Goal: Information Seeking & Learning: Learn about a topic

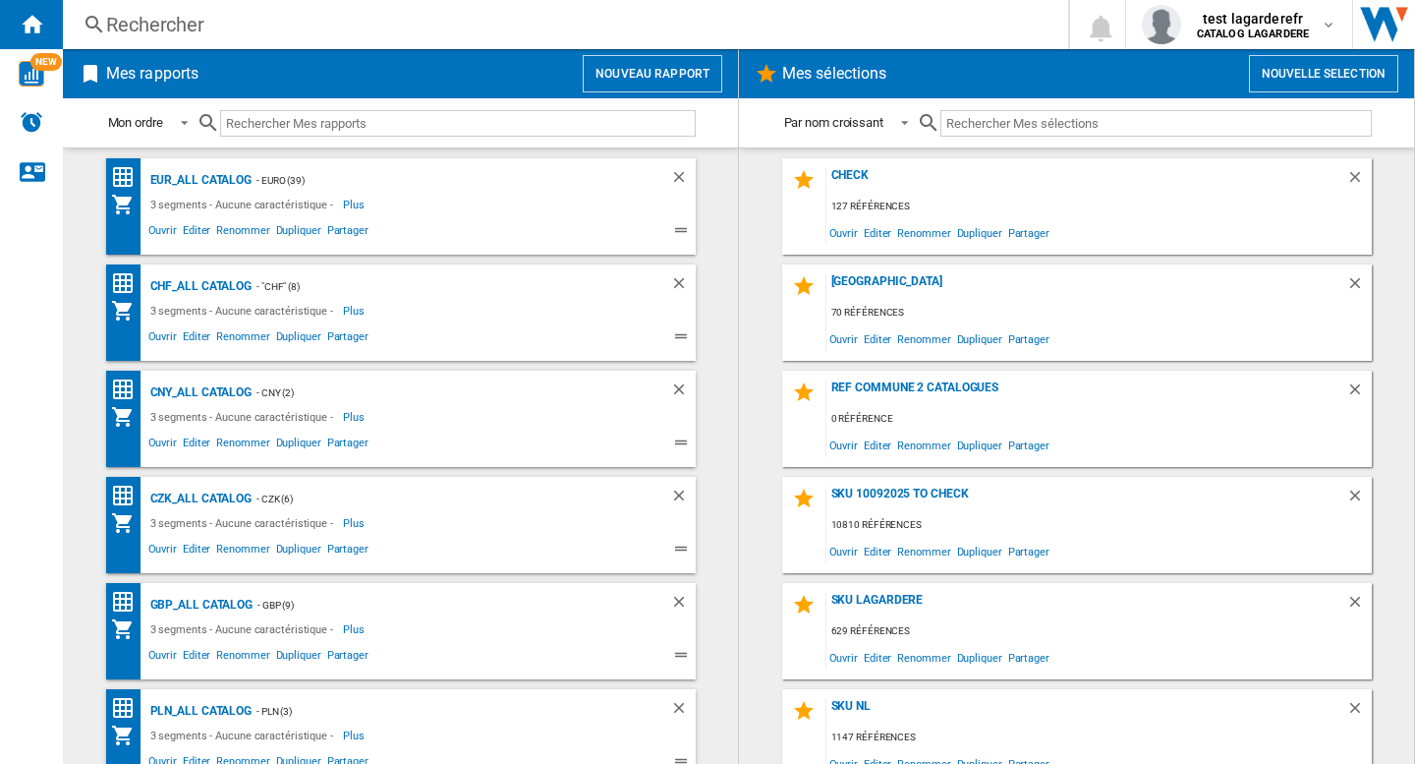
click at [220, 12] on div "Rechercher" at bounding box center [561, 25] width 911 height 28
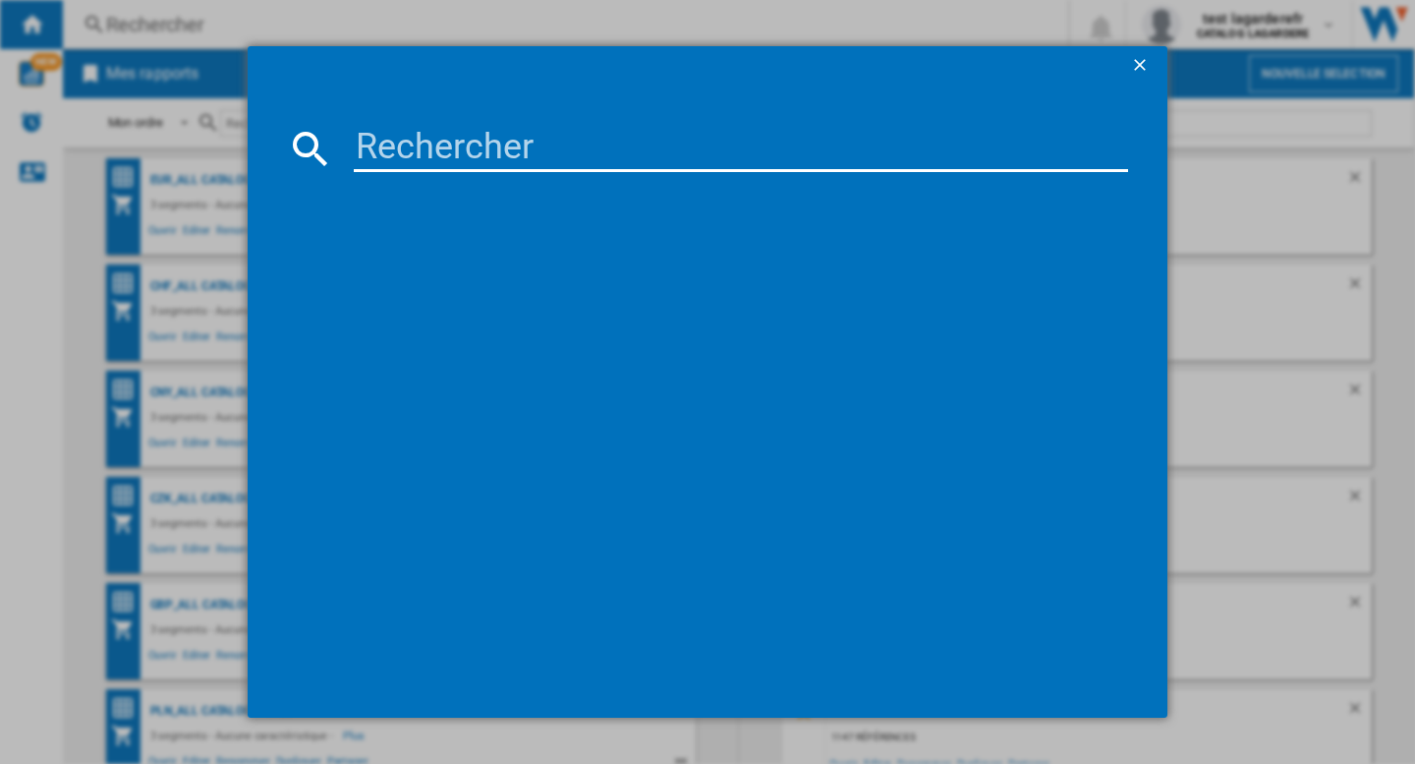
click at [402, 159] on input at bounding box center [741, 148] width 775 height 47
paste input "LA MER THE MOISTURIZING FRESH CREAM 60 ML"
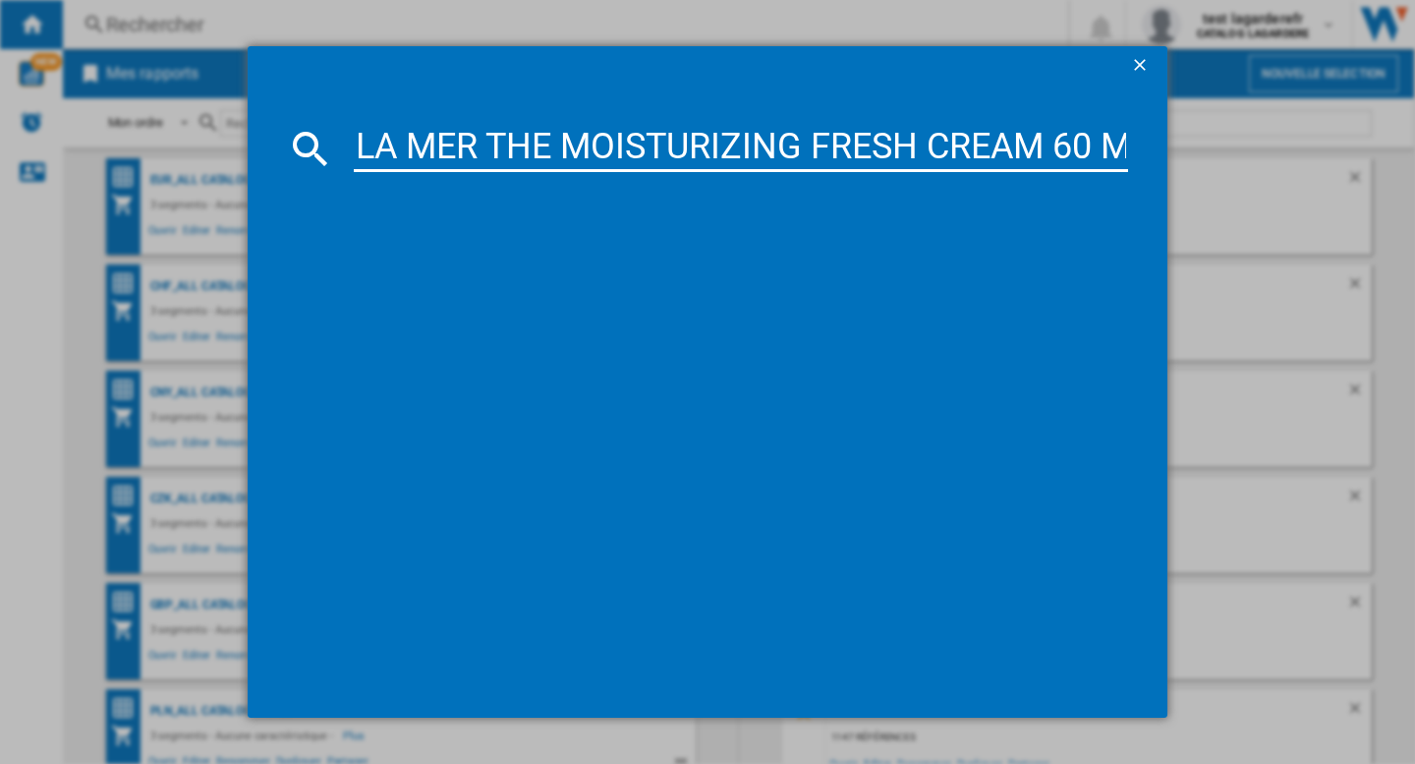
scroll to position [0, 38]
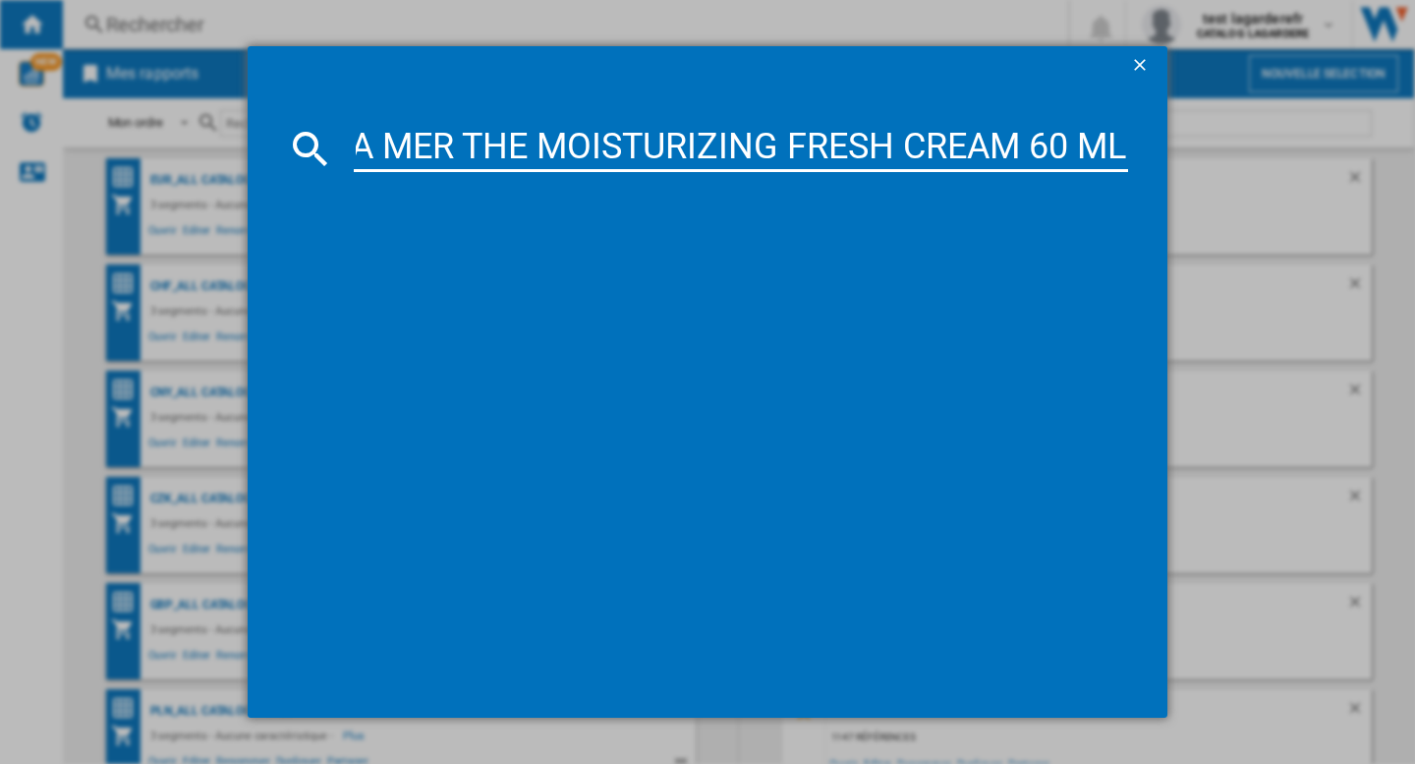
type input "LA MER THE MOISTURIZING FRESH CREAM 60 ML"
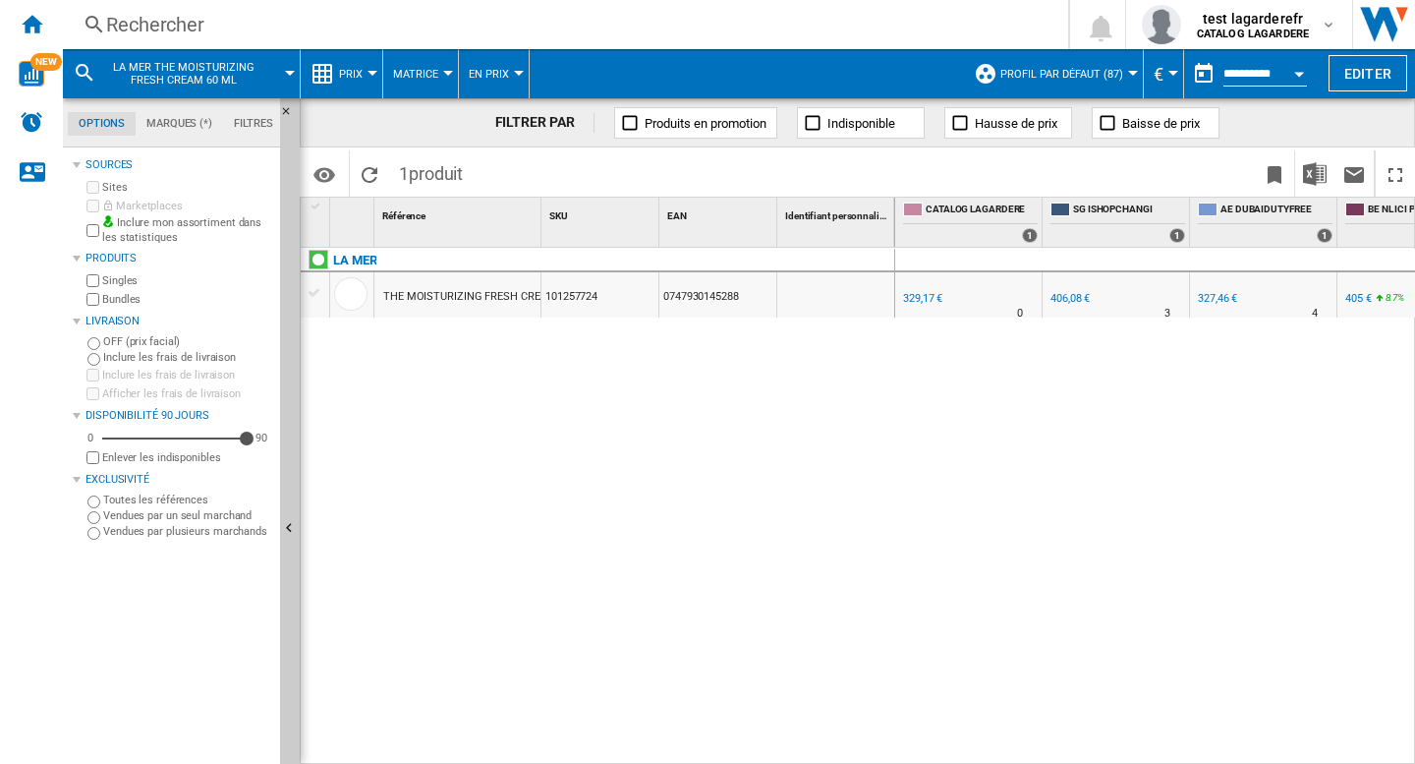
drag, startPoint x: 950, startPoint y: 590, endPoint x: 959, endPoint y: 653, distance: 63.5
click at [950, 590] on div "0.0 % 329,17 € % N/A 0 SG ISHOPCHANGI +23.4 % 406,08 €" at bounding box center [1155, 506] width 521 height 517
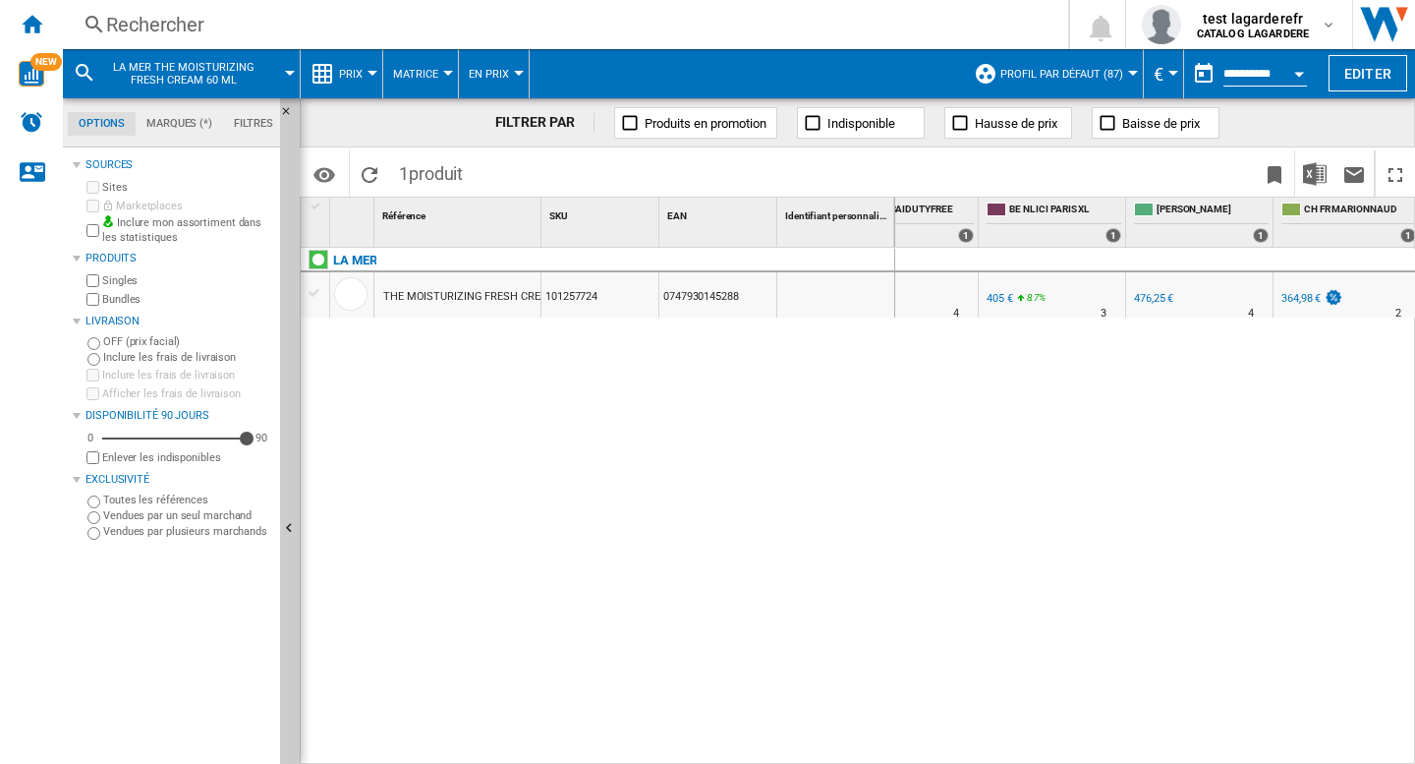
scroll to position [0, 321]
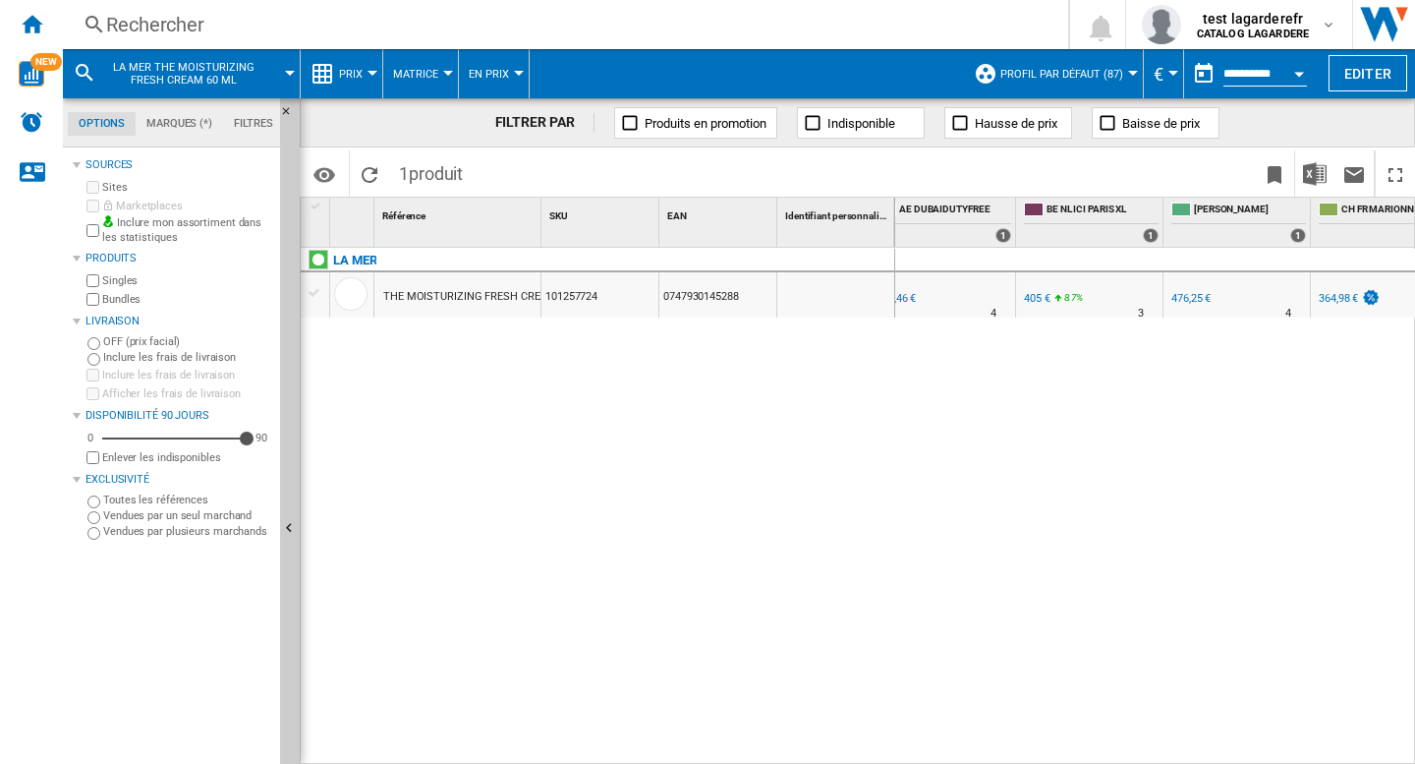
click at [895, 581] on div "0.0 % 329,17 € % N/A 0 SG ISHOPCHANGI +23.4 %" at bounding box center [1155, 506] width 521 height 517
click at [362, 80] on button "Prix" at bounding box center [355, 73] width 33 height 49
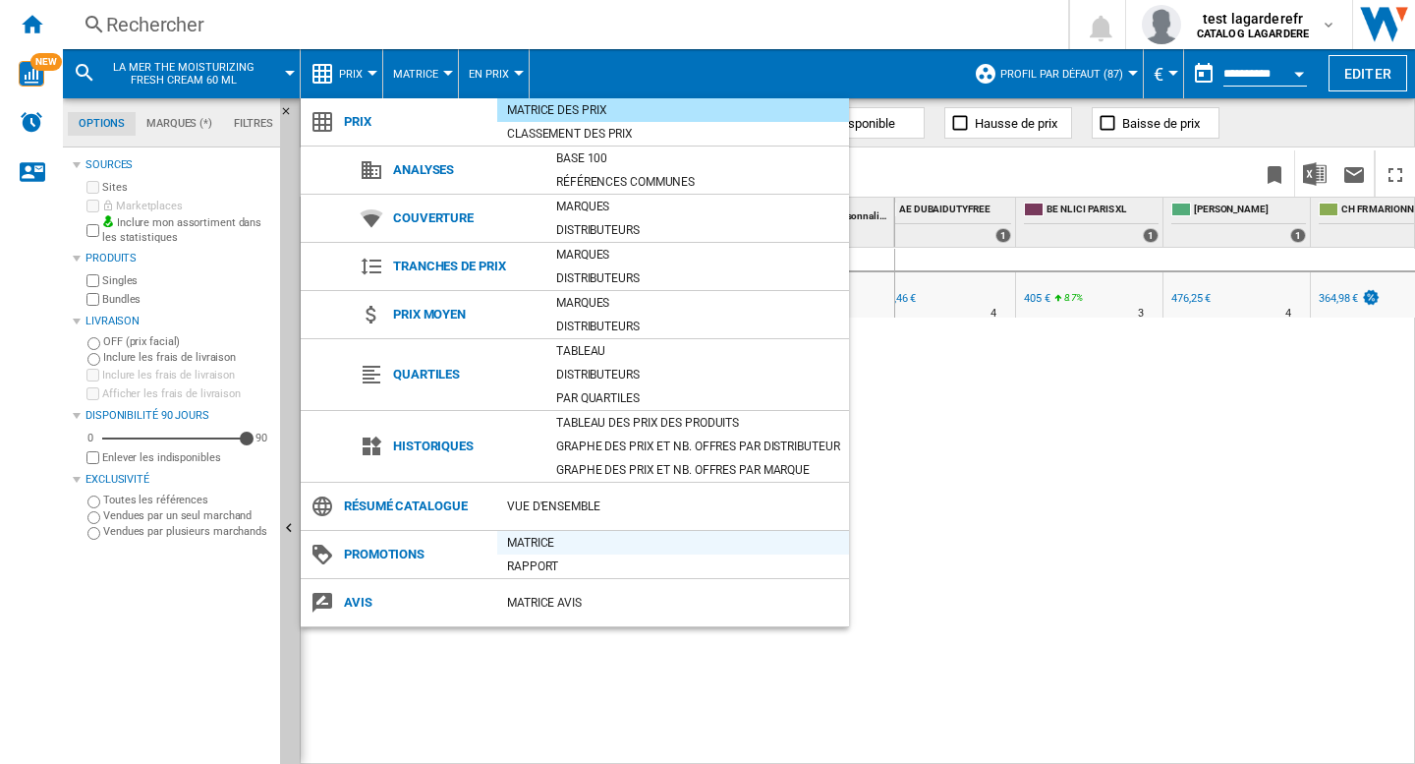
click at [576, 546] on div "Matrice" at bounding box center [673, 543] width 352 height 20
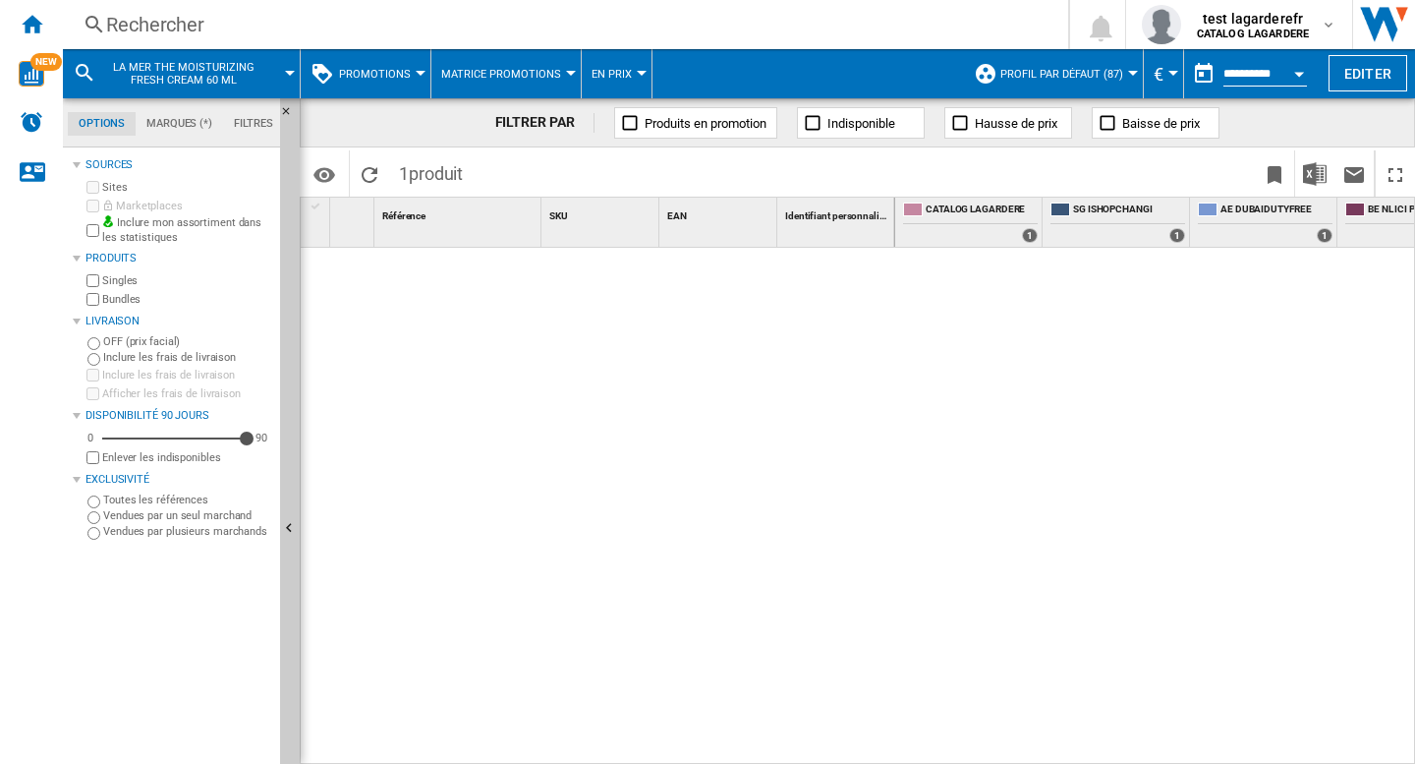
click at [780, 624] on div "1 Référence 1 SKU 1 EAN 1 Identifiant personnalisé 1" at bounding box center [598, 480] width 595 height 565
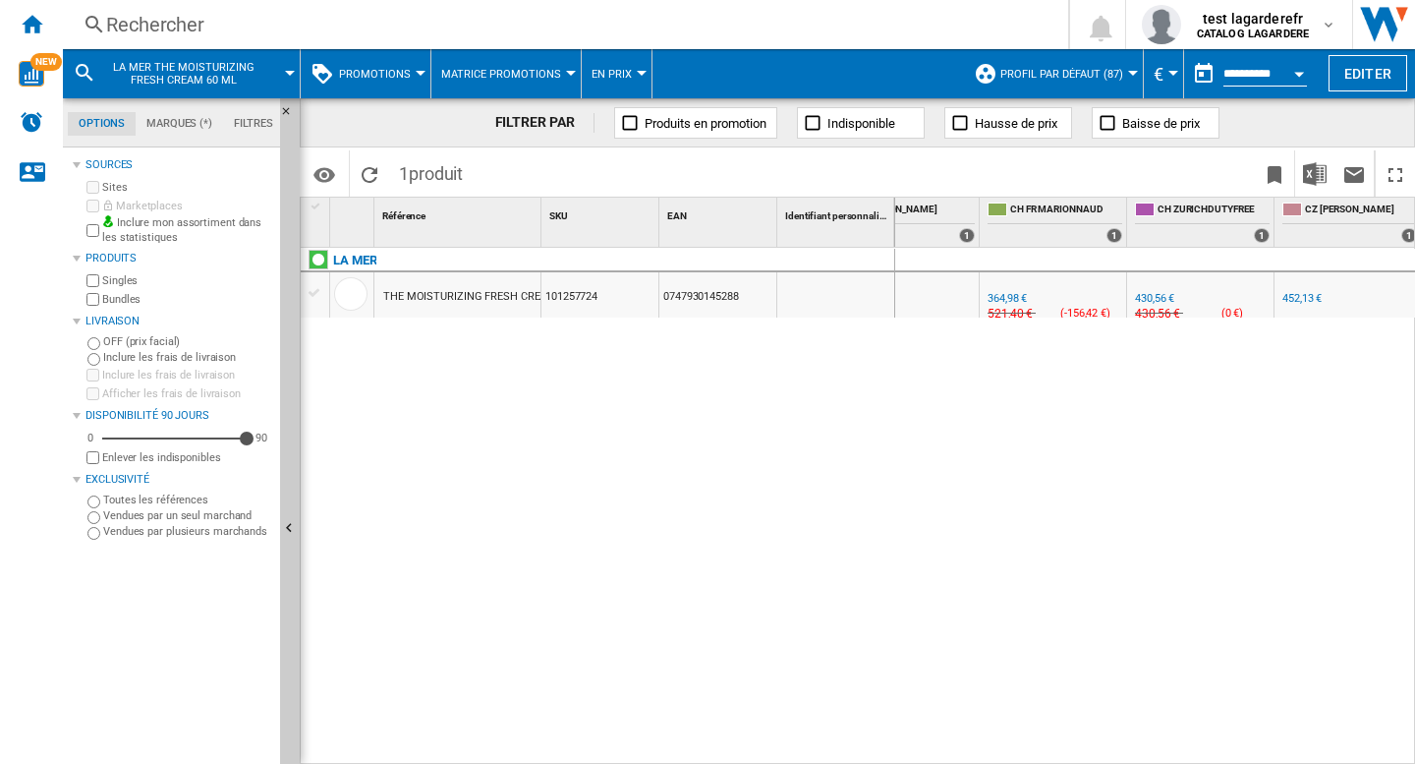
scroll to position [0, 266]
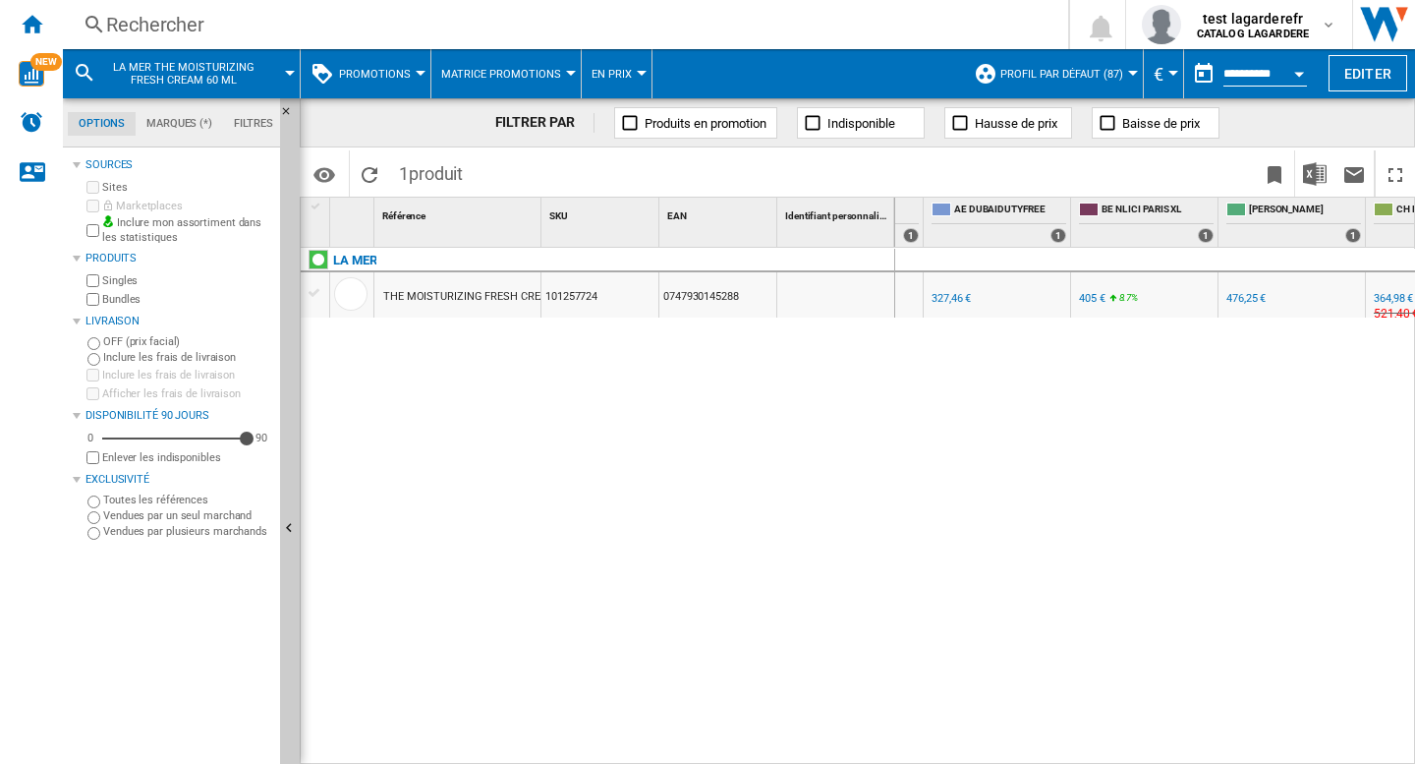
click at [979, 499] on div "0.0 % 329,17 € % N/A NaN € ( 329,17 € ) CATALOG LAGARDERE : SG ISHOPCHANGI +23.…" at bounding box center [1155, 506] width 521 height 517
click at [1110, 434] on div "0.0 % 329,17 € % N/A NaN € ( 329,17 € ) CATALOG LAGARDERE : SG ISHOPCHANGI +23.…" at bounding box center [1155, 506] width 521 height 517
click at [1032, 476] on div "0.0 % 329,17 € % N/A NaN € ( 329,17 € ) CATALOG LAGARDERE : SG ISHOPCHANGI +23.…" at bounding box center [1155, 506] width 521 height 517
